Goal: Information Seeking & Learning: Check status

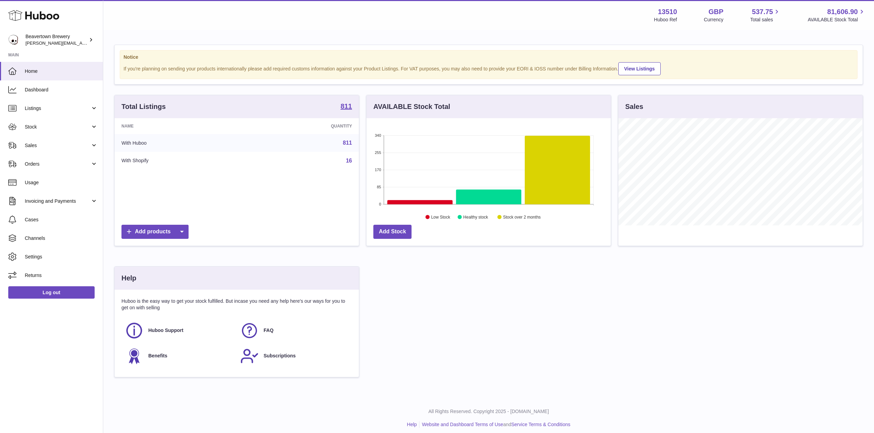
scroll to position [107, 244]
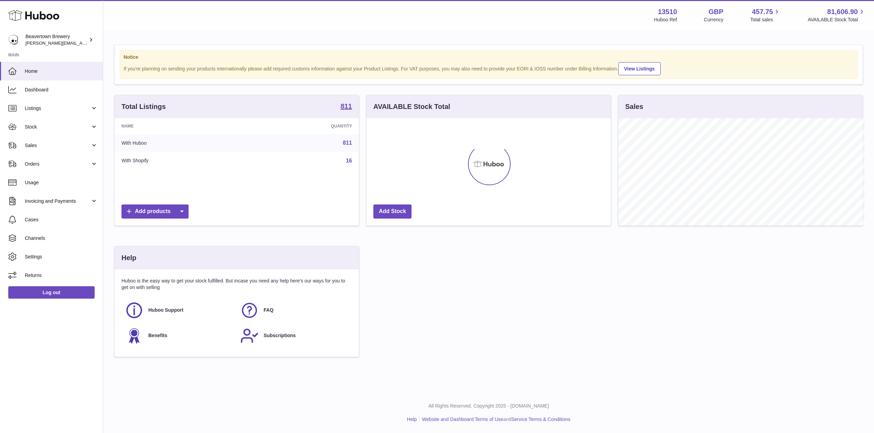
scroll to position [343903, 343767]
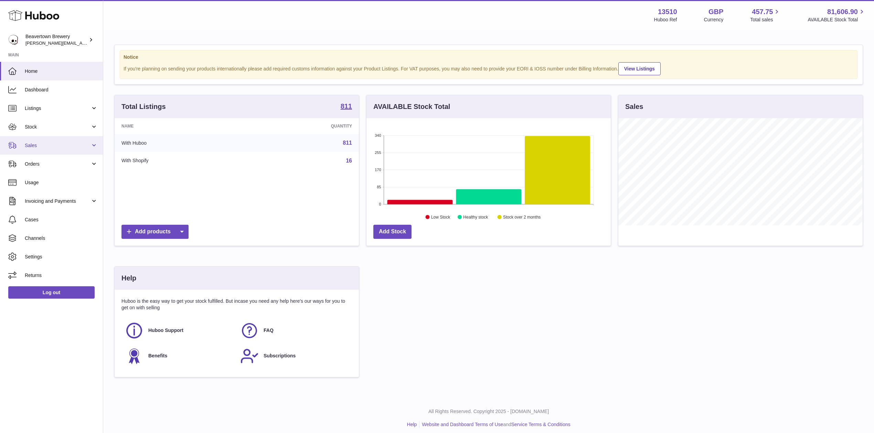
click at [43, 140] on link "Sales" at bounding box center [51, 145] width 103 height 19
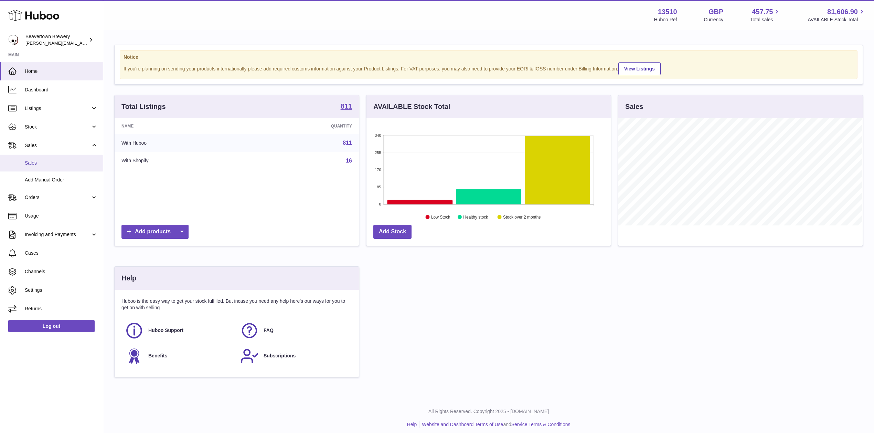
click at [54, 165] on span "Sales" at bounding box center [61, 163] width 73 height 7
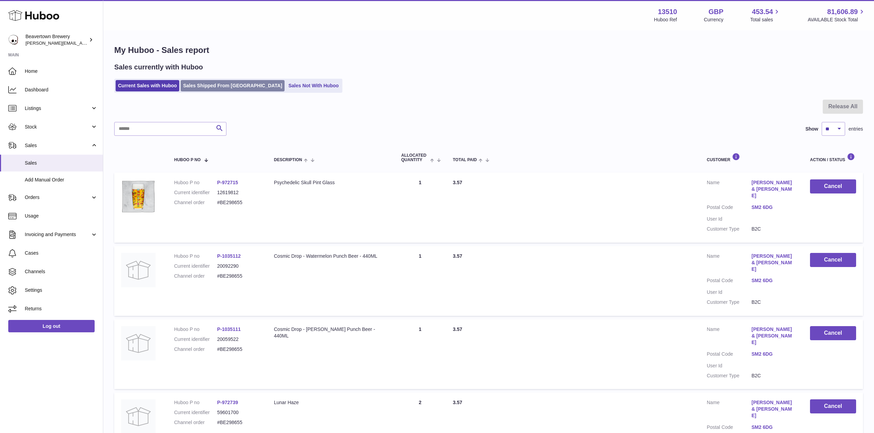
click at [233, 87] on link "Sales Shipped From [GEOGRAPHIC_DATA]" at bounding box center [233, 85] width 104 height 11
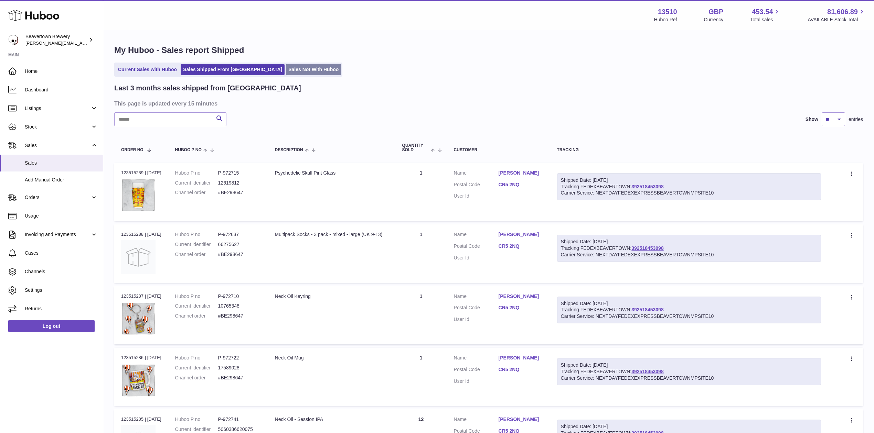
click at [287, 69] on link "Sales Not With Huboo" at bounding box center [313, 69] width 55 height 11
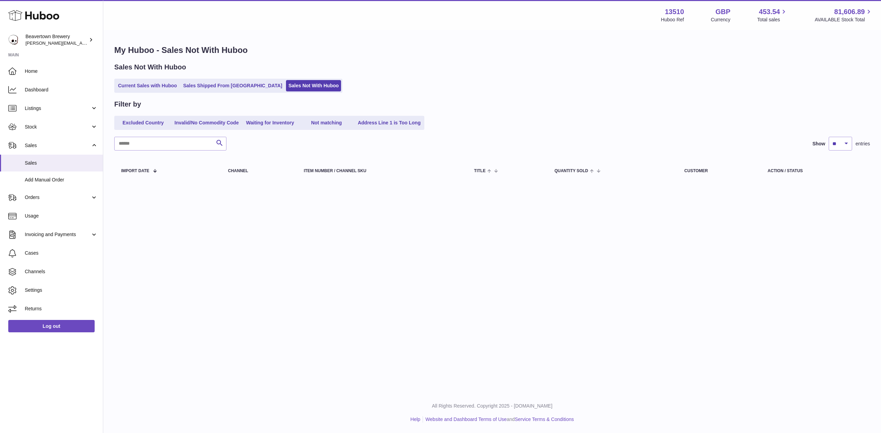
click at [232, 72] on div "Sales Not With Huboo Current Sales with Huboo Sales Shipped From [GEOGRAPHIC_DA…" at bounding box center [491, 78] width 755 height 30
click at [215, 84] on link "Sales Shipped From [GEOGRAPHIC_DATA]" at bounding box center [233, 85] width 104 height 11
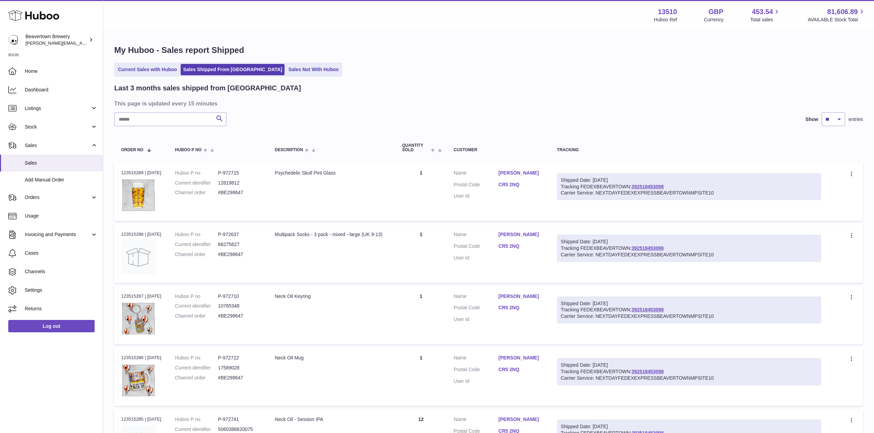
click at [229, 17] on div "Menu Huboo 13510 Huboo Ref GBP Currency 453.54 Total sales 81,606.89 AVAILABLE …" at bounding box center [488, 15] width 754 height 16
